Goal: Information Seeking & Learning: Learn about a topic

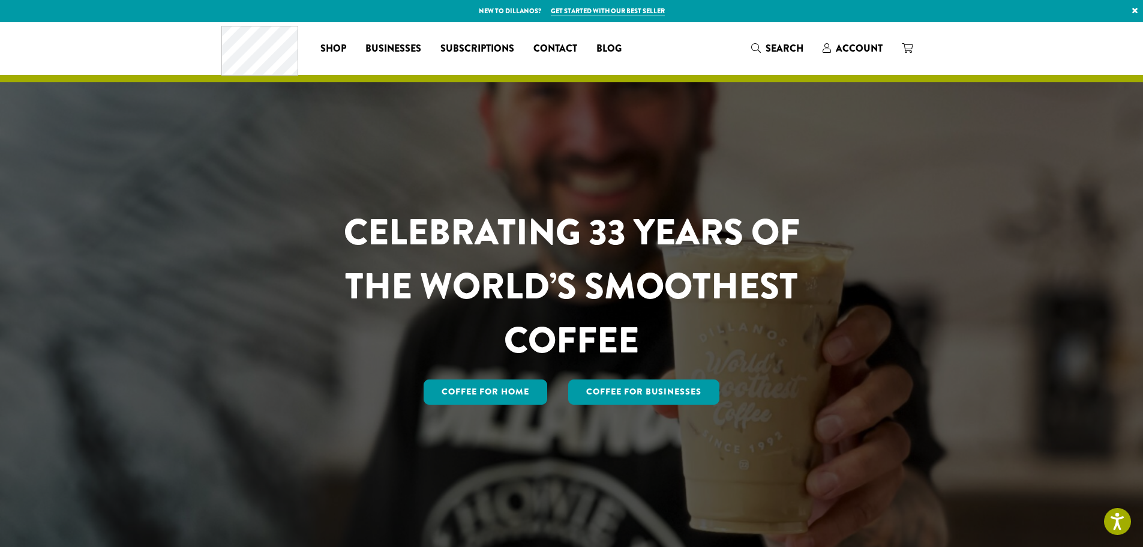
click at [789, 65] on div "Coffee All Coffees Best Sellers Blends Single Origins Dillanos Limited Organic …" at bounding box center [571, 48] width 701 height 50
click at [781, 52] on span "Search" at bounding box center [785, 48] width 38 height 14
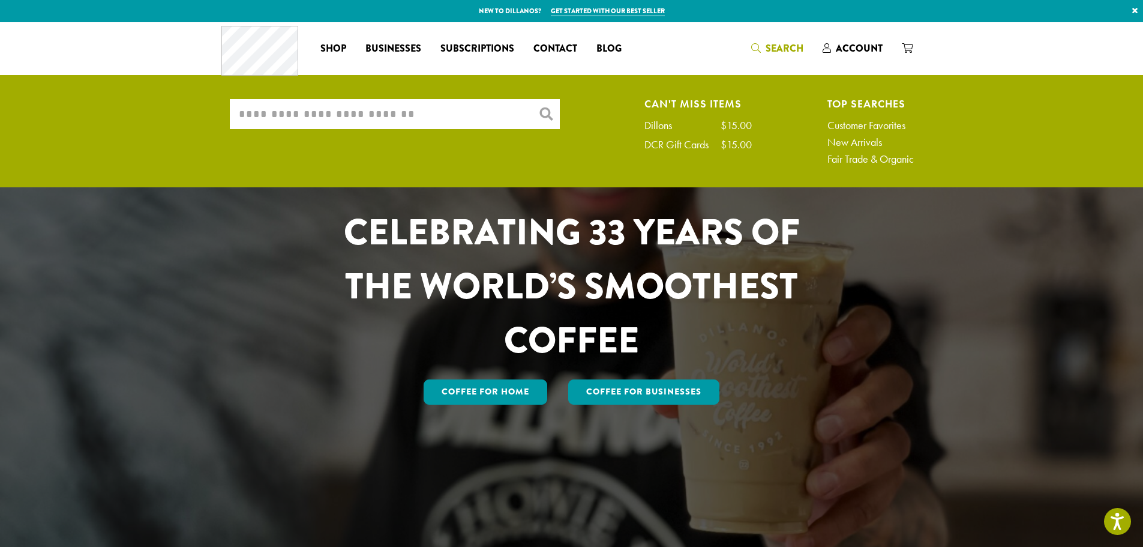
click at [510, 109] on input "What are you searching for?" at bounding box center [395, 114] width 330 height 30
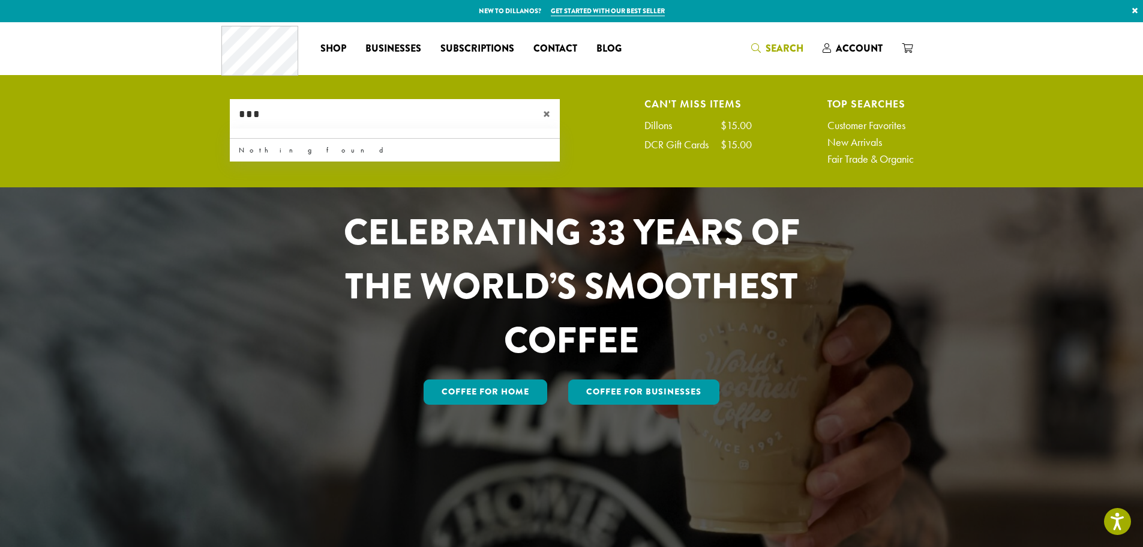
type input "***"
click at [549, 112] on span "×" at bounding box center [551, 114] width 17 height 14
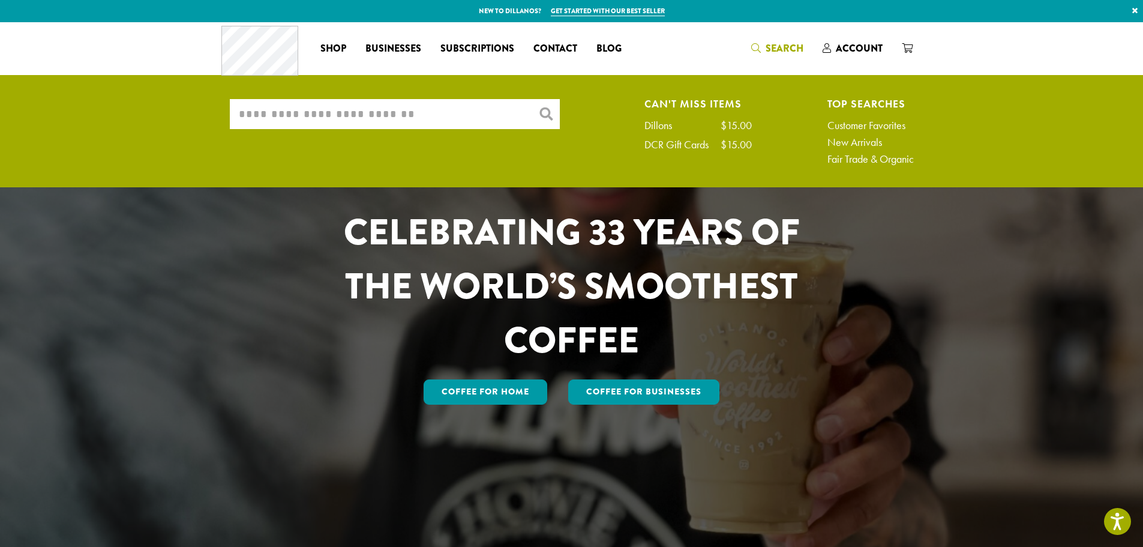
drag, startPoint x: 196, startPoint y: 347, endPoint x: 383, endPoint y: 16, distance: 381.0
click at [196, 347] on div at bounding box center [571, 285] width 1143 height 527
